Goal: Information Seeking & Learning: Check status

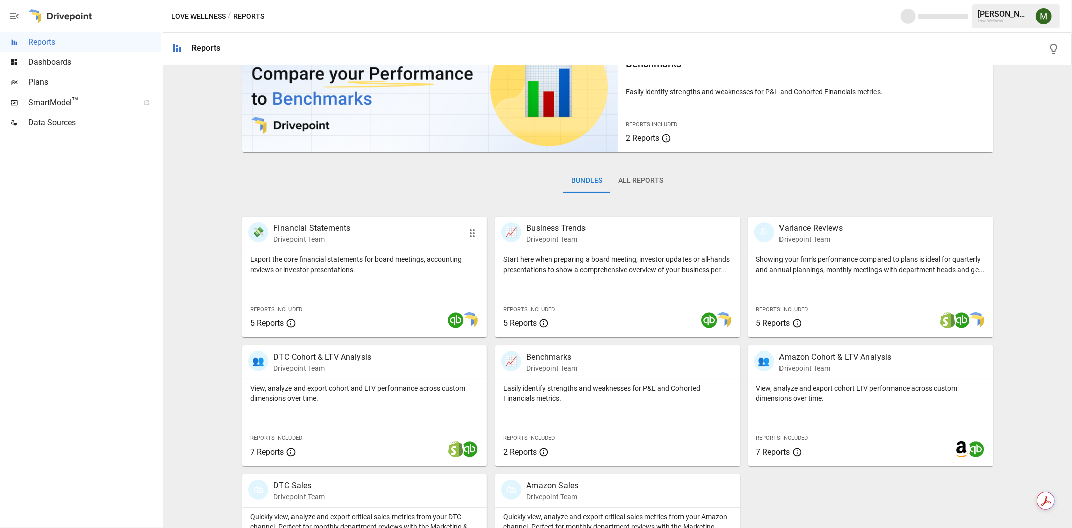
scroll to position [123, 0]
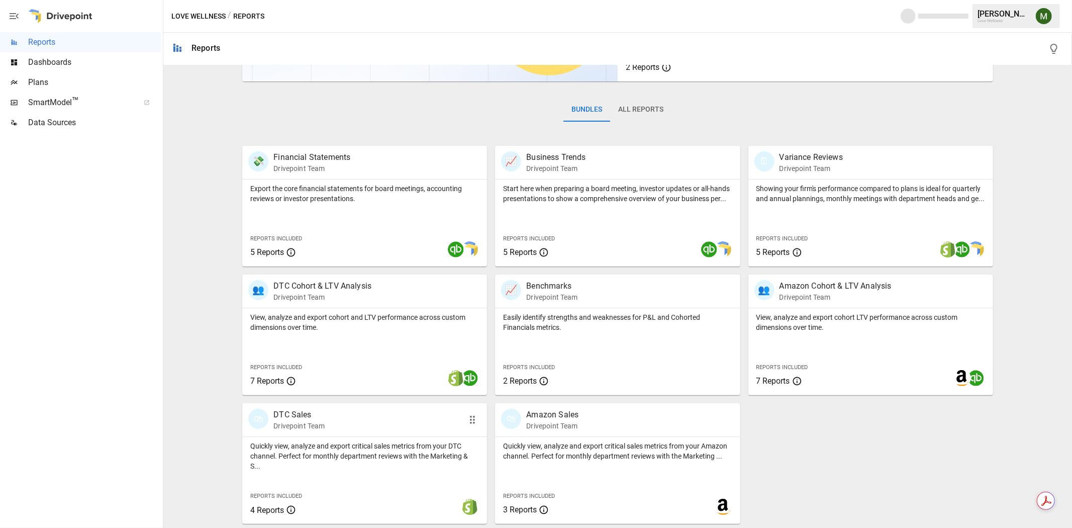
click at [305, 415] on p "DTC Sales" at bounding box center [298, 414] width 51 height 12
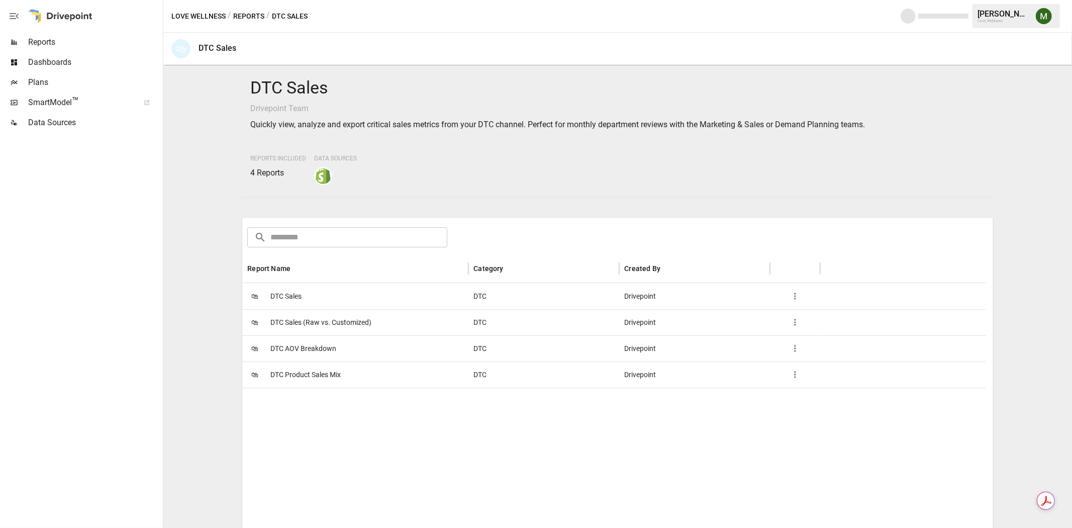
click at [290, 300] on span "DTC Sales" at bounding box center [285, 296] width 31 height 26
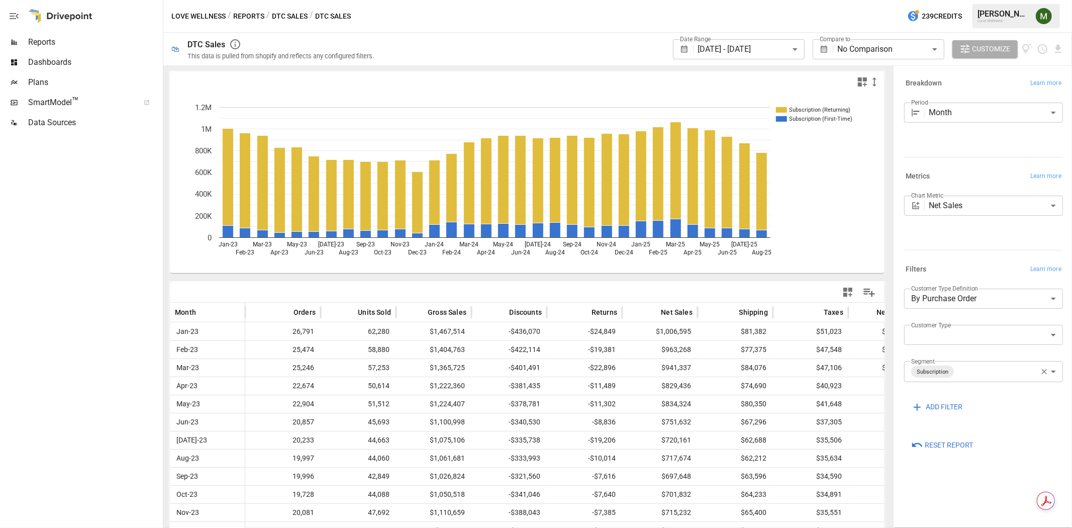
click at [754, 0] on body "**********" at bounding box center [536, 0] width 1072 height 0
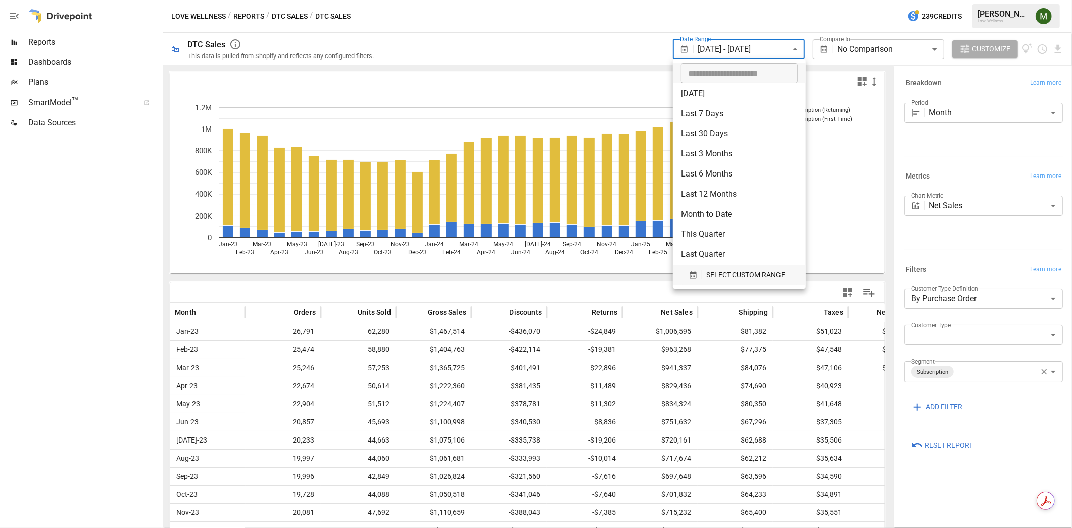
click at [696, 268] on div "SELECT CUSTOM RANGE" at bounding box center [738, 274] width 101 height 13
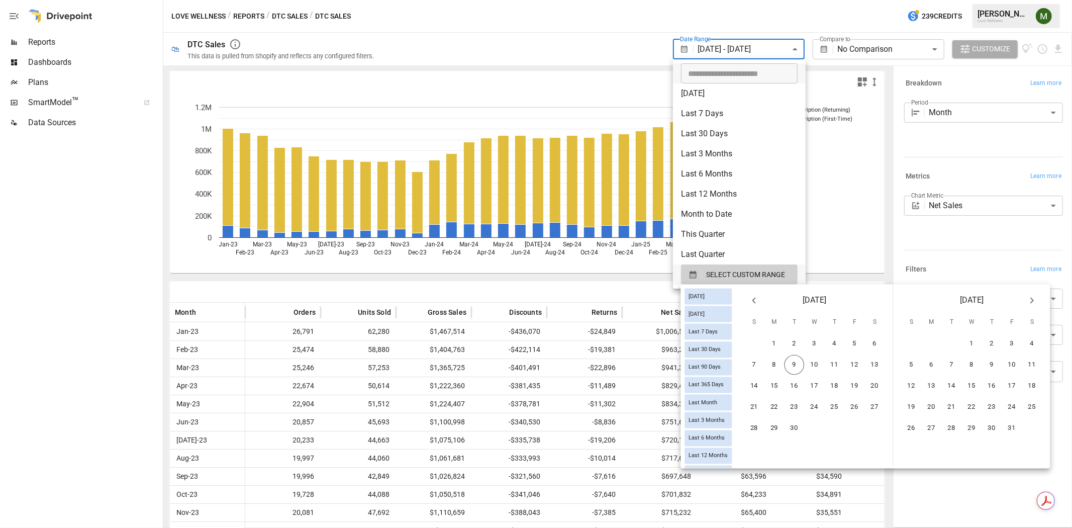
click at [764, 295] on button "Previous month" at bounding box center [754, 300] width 20 height 20
click at [853, 342] on button "1" at bounding box center [855, 344] width 20 height 20
click at [761, 446] on button "31" at bounding box center [754, 449] width 20 height 20
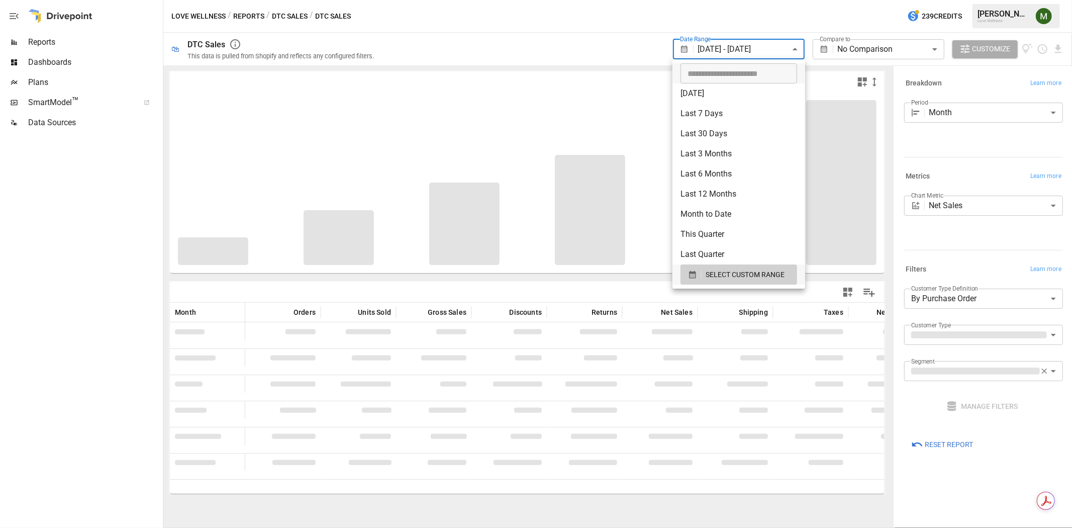
click at [601, 277] on div at bounding box center [536, 264] width 1072 height 528
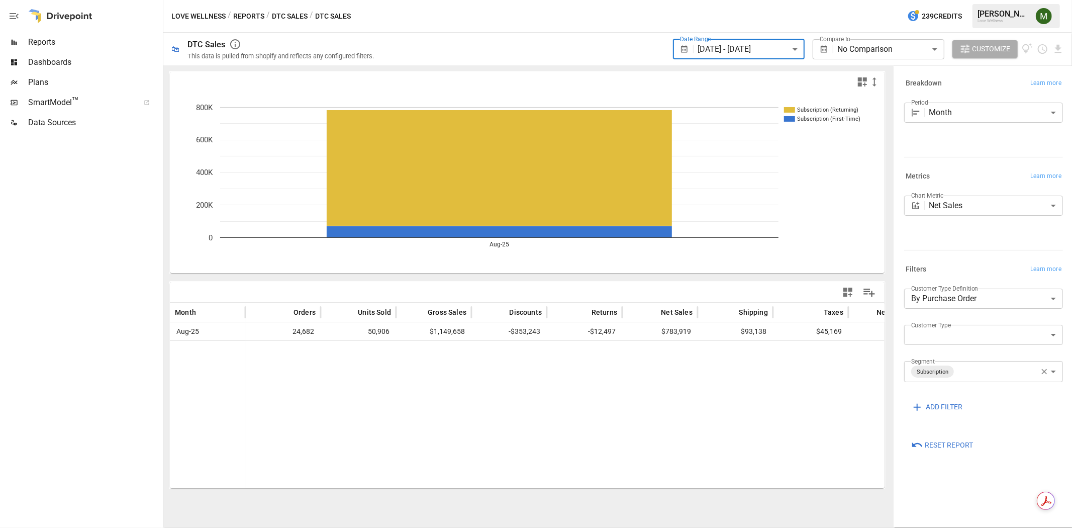
click at [1043, 374] on icon "button" at bounding box center [1043, 371] width 9 height 9
